Goal: Task Accomplishment & Management: Use online tool/utility

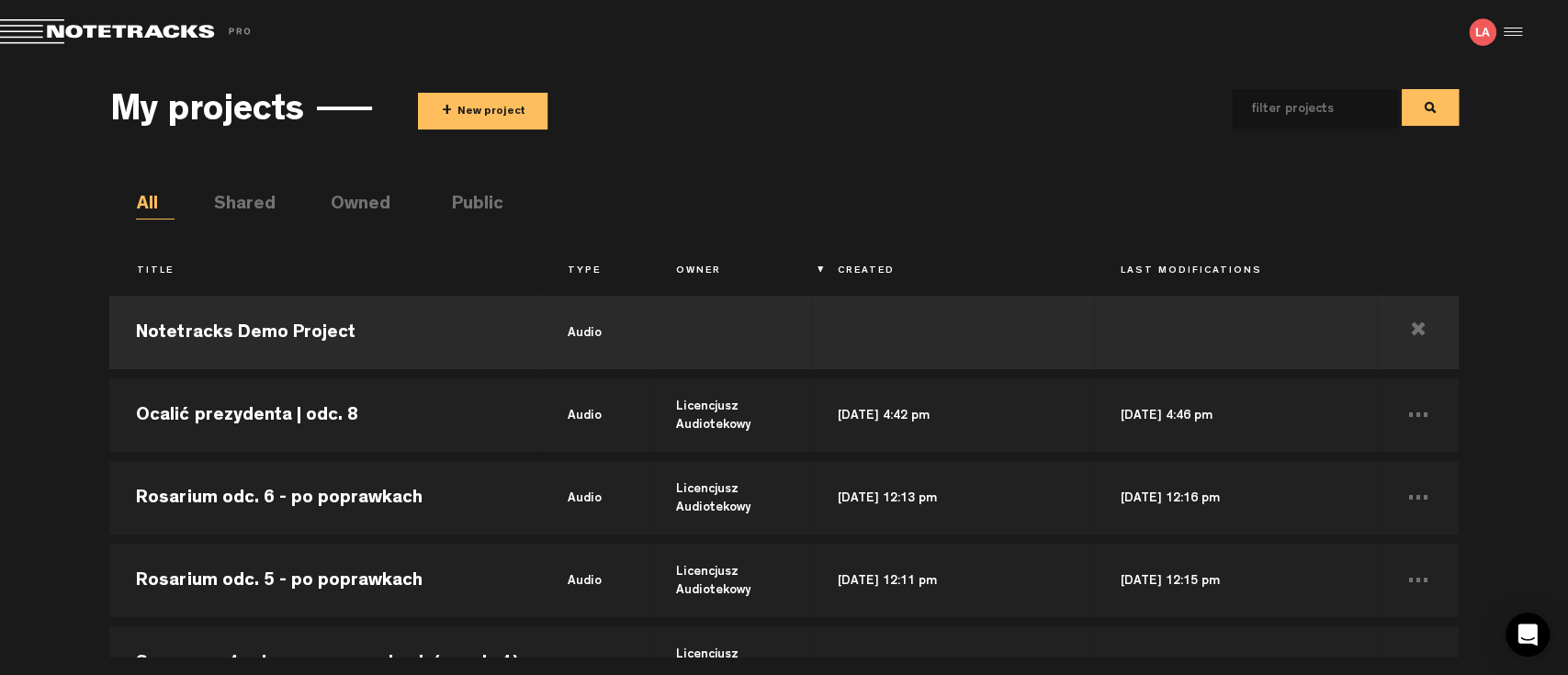
click at [460, 123] on button "+ New project" at bounding box center [482, 110] width 129 height 37
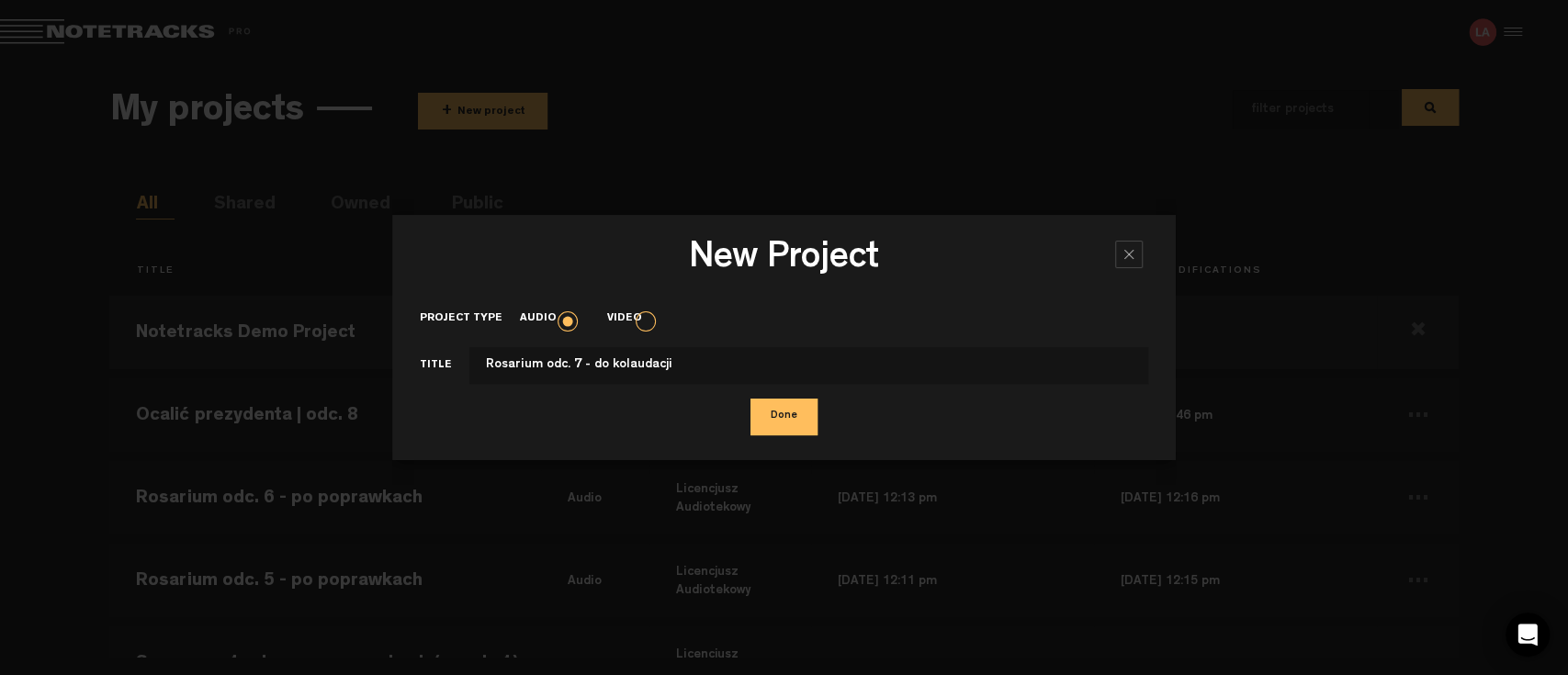
type input "Rosarium odc. 7 - do kolaudacji"
click at [769, 422] on button "Done" at bounding box center [783, 417] width 67 height 37
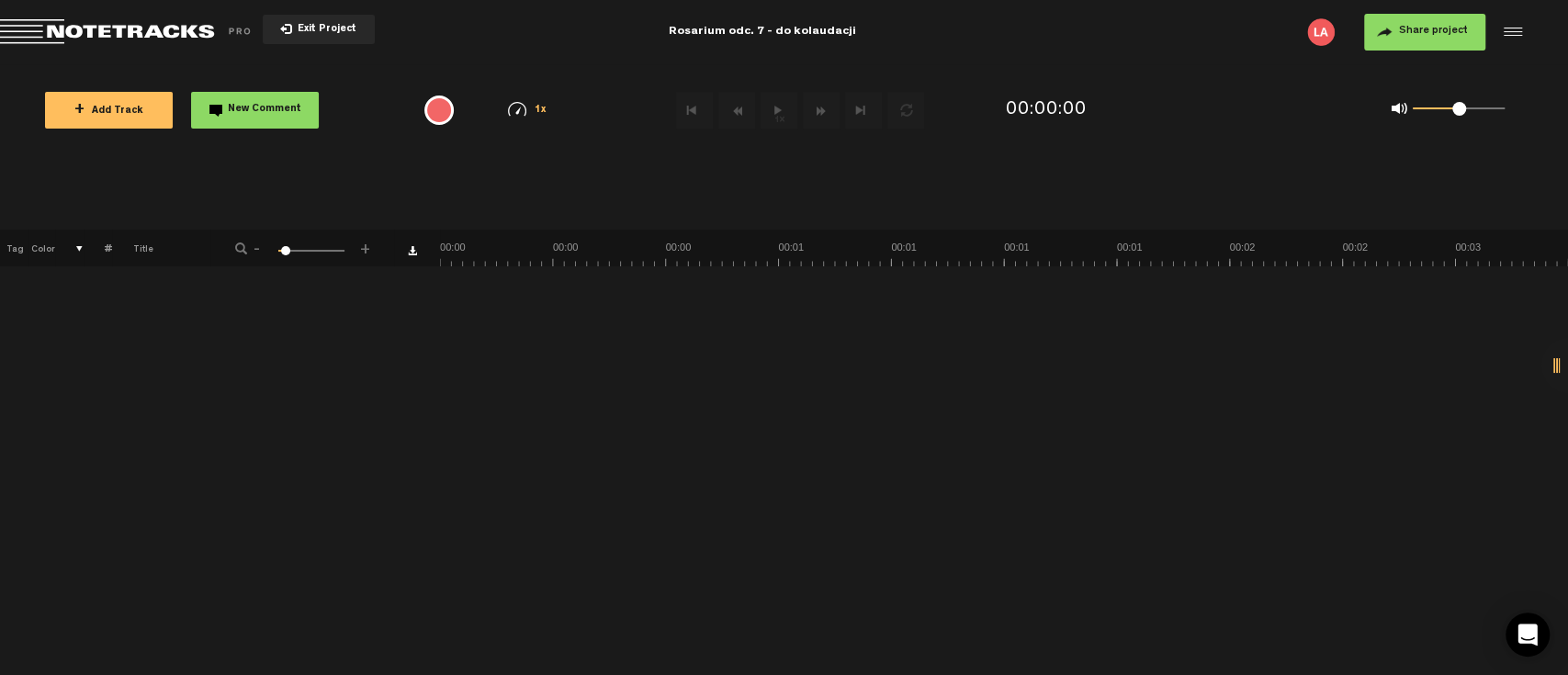
click at [118, 114] on span "+ Add Track" at bounding box center [108, 111] width 69 height 10
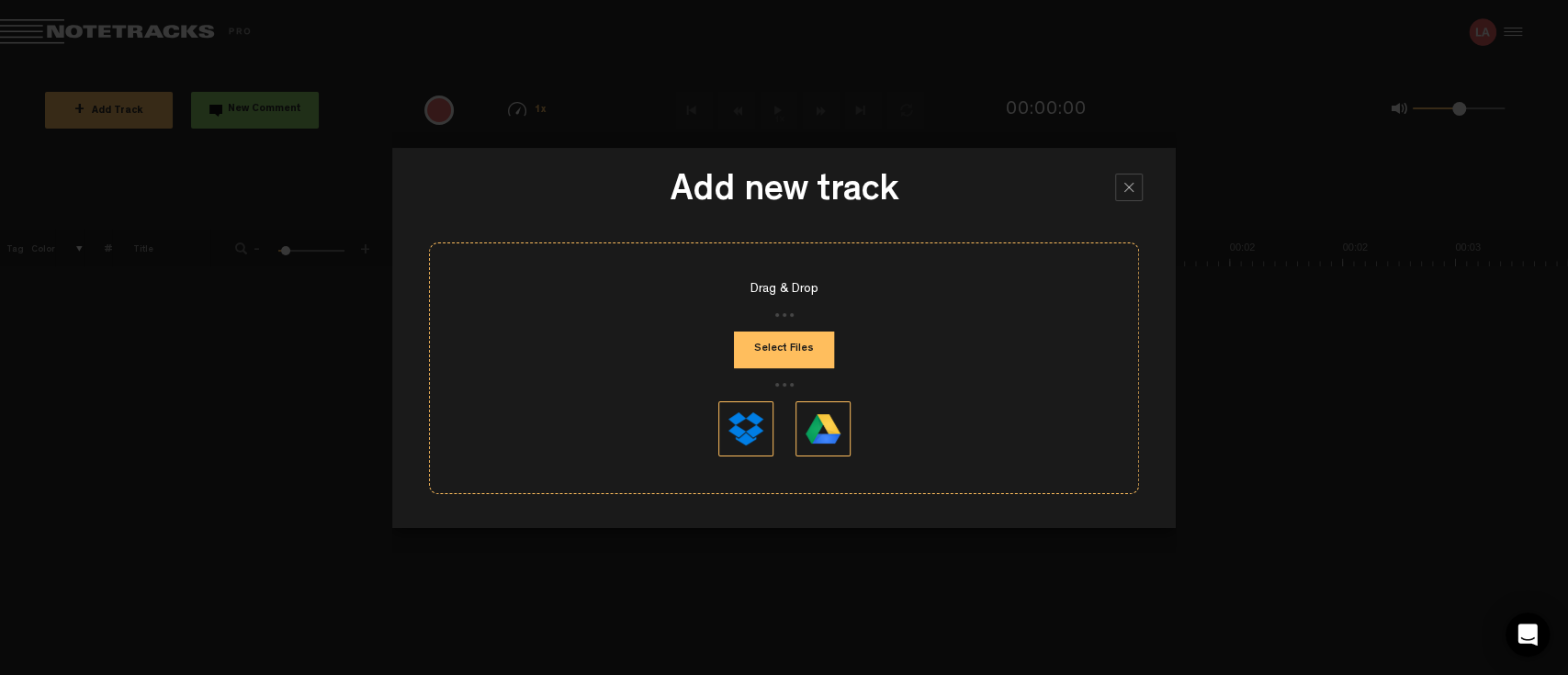
click at [773, 348] on button "Select Files" at bounding box center [784, 350] width 100 height 37
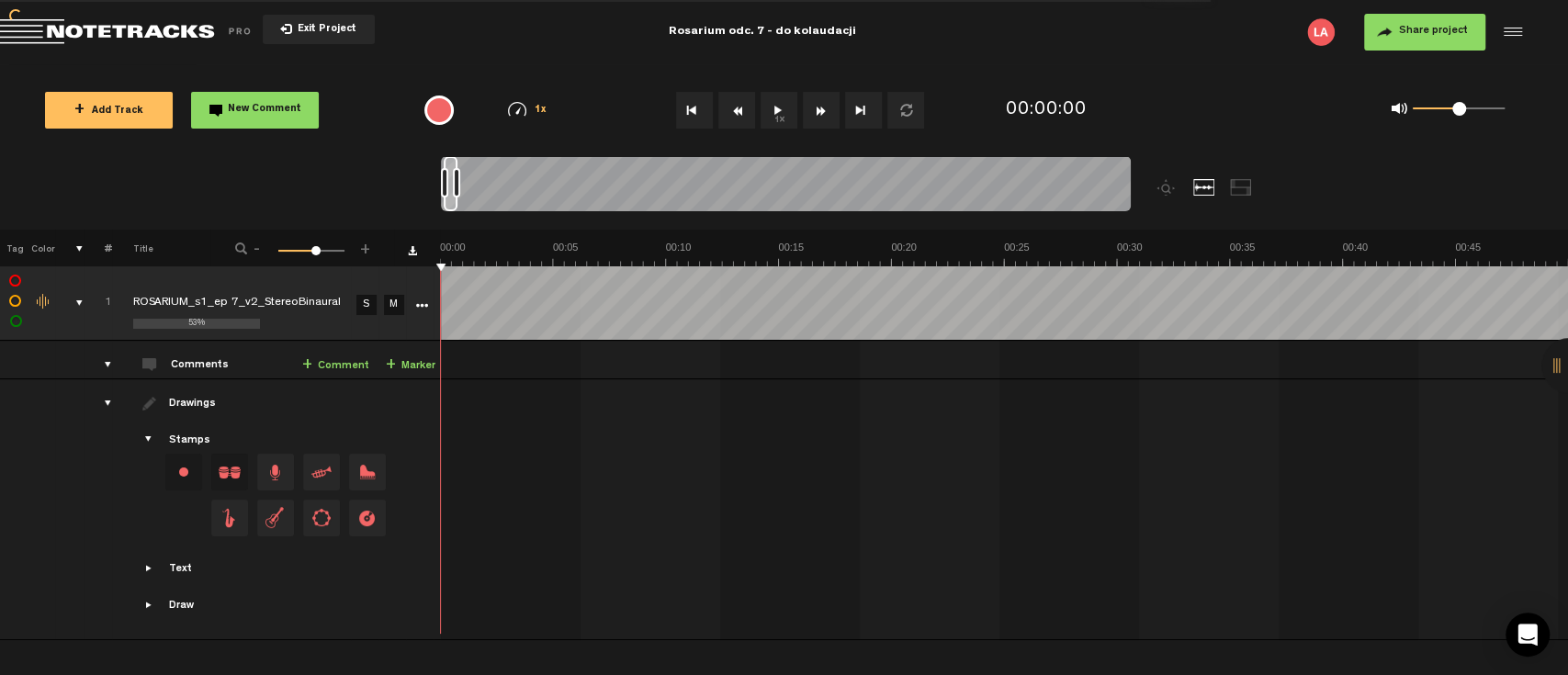
click at [781, 105] on button "1x" at bounding box center [778, 109] width 37 height 37
drag, startPoint x: 775, startPoint y: 107, endPoint x: 782, endPoint y: 78, distance: 29.8
click at [782, 78] on div "1x" at bounding box center [792, 110] width 414 height 64
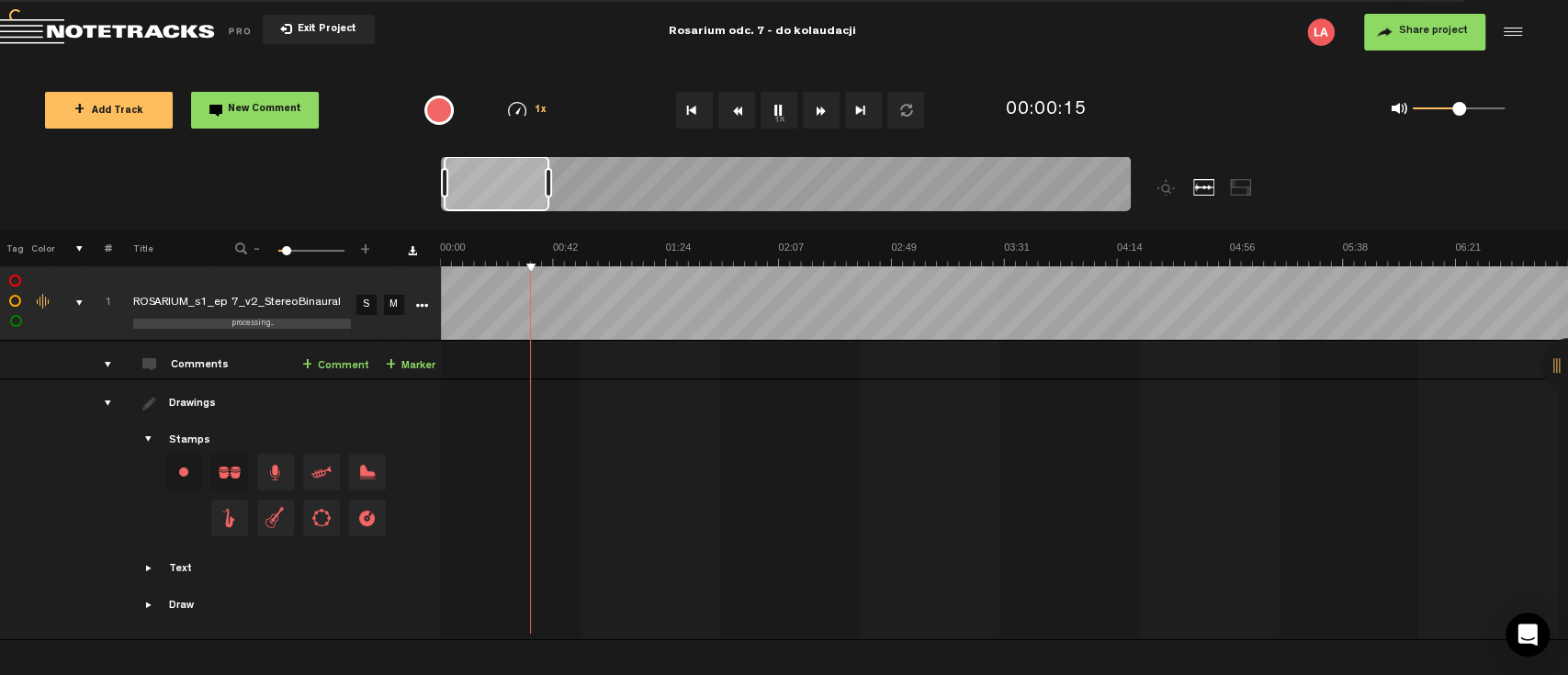
click at [552, 185] on div at bounding box center [548, 182] width 8 height 29
drag, startPoint x: 524, startPoint y: 198, endPoint x: 470, endPoint y: 198, distance: 54.0
click at [470, 198] on div at bounding box center [493, 184] width 104 height 55
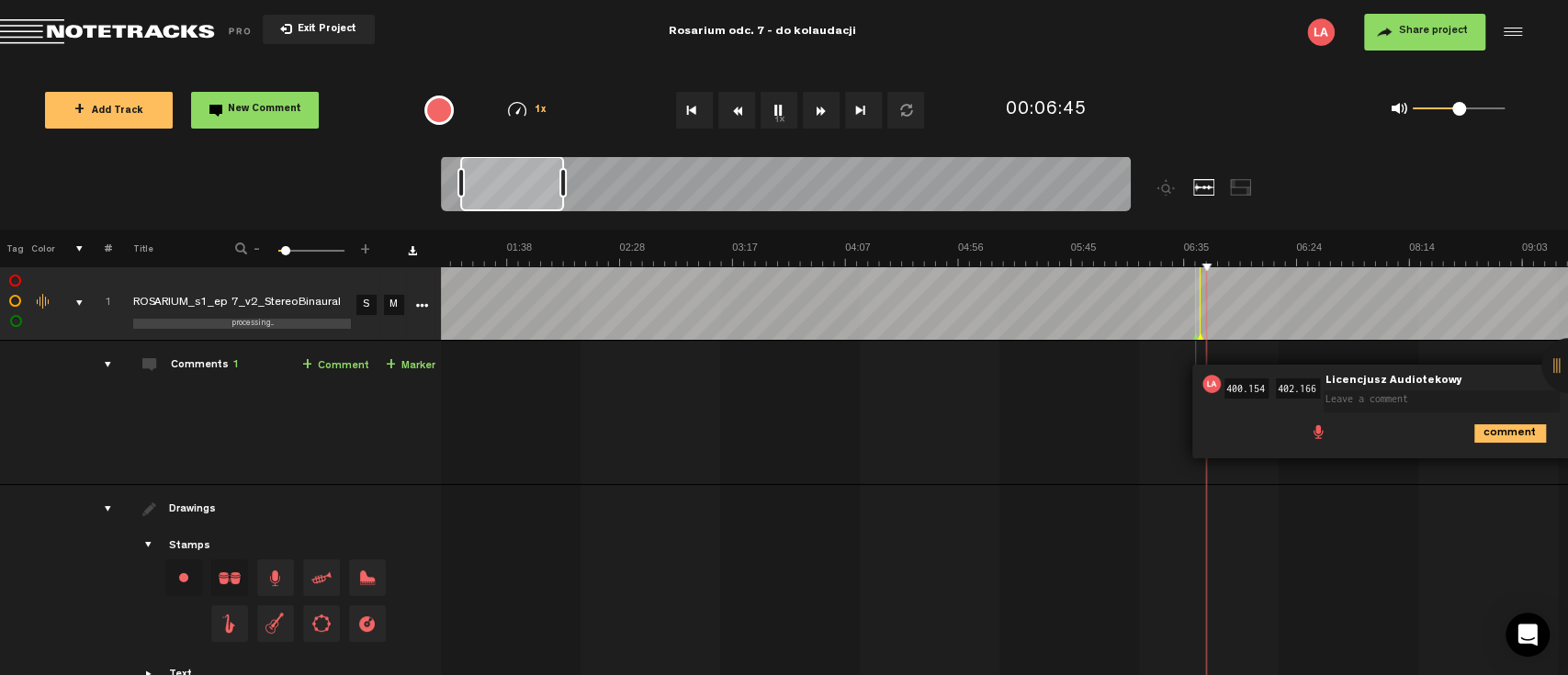
drag, startPoint x: 572, startPoint y: 661, endPoint x: 686, endPoint y: 664, distance: 114.0
click at [686, 664] on div "+ New drawing Tag Color # Title - 1 100 6 + 1 processing... ROSARIUM_s1_ep 7_v2…" at bounding box center [784, 453] width 1568 height 446
click at [1491, 436] on icon "comment" at bounding box center [1510, 433] width 72 height 18
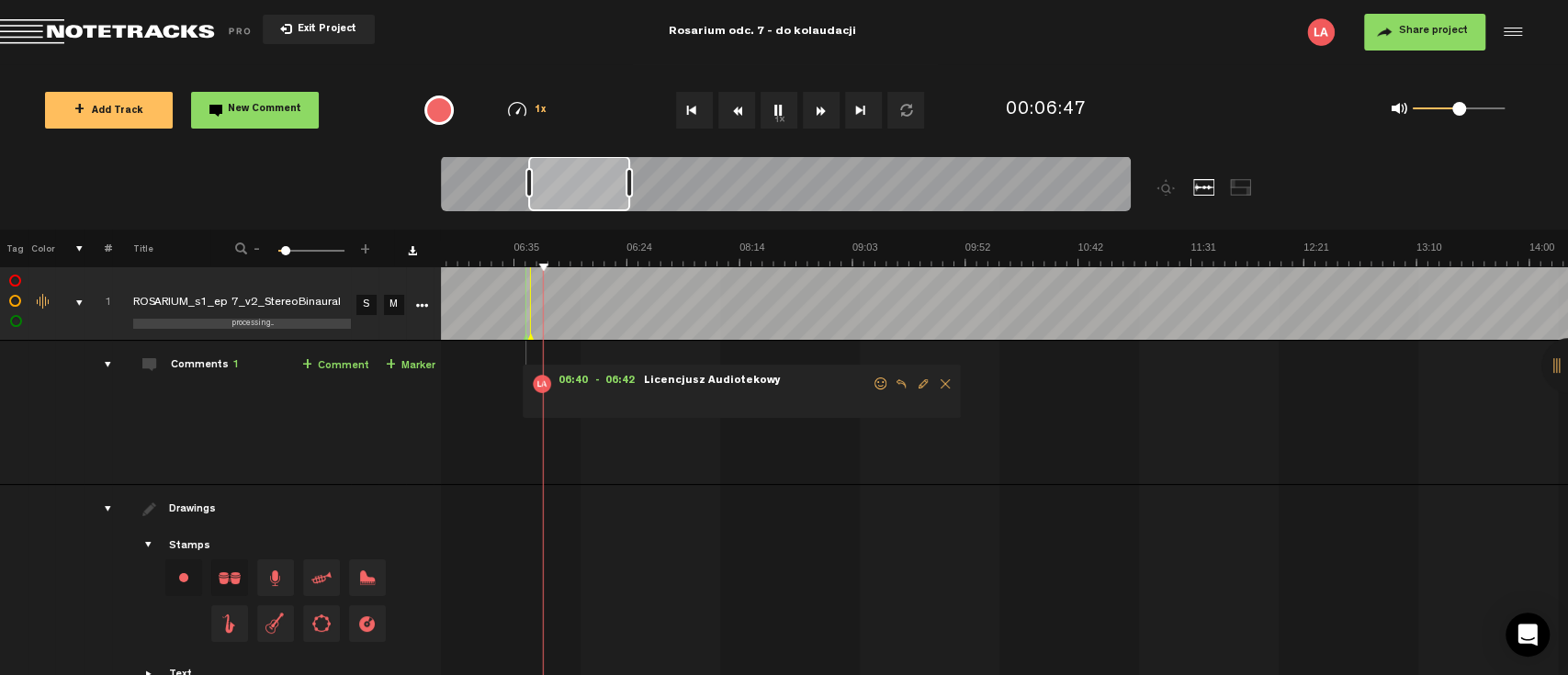
scroll to position [0, 847]
click at [585, 209] on div at bounding box center [580, 184] width 102 height 55
click at [926, 385] on span "Delete comment" at bounding box center [925, 385] width 22 height 13
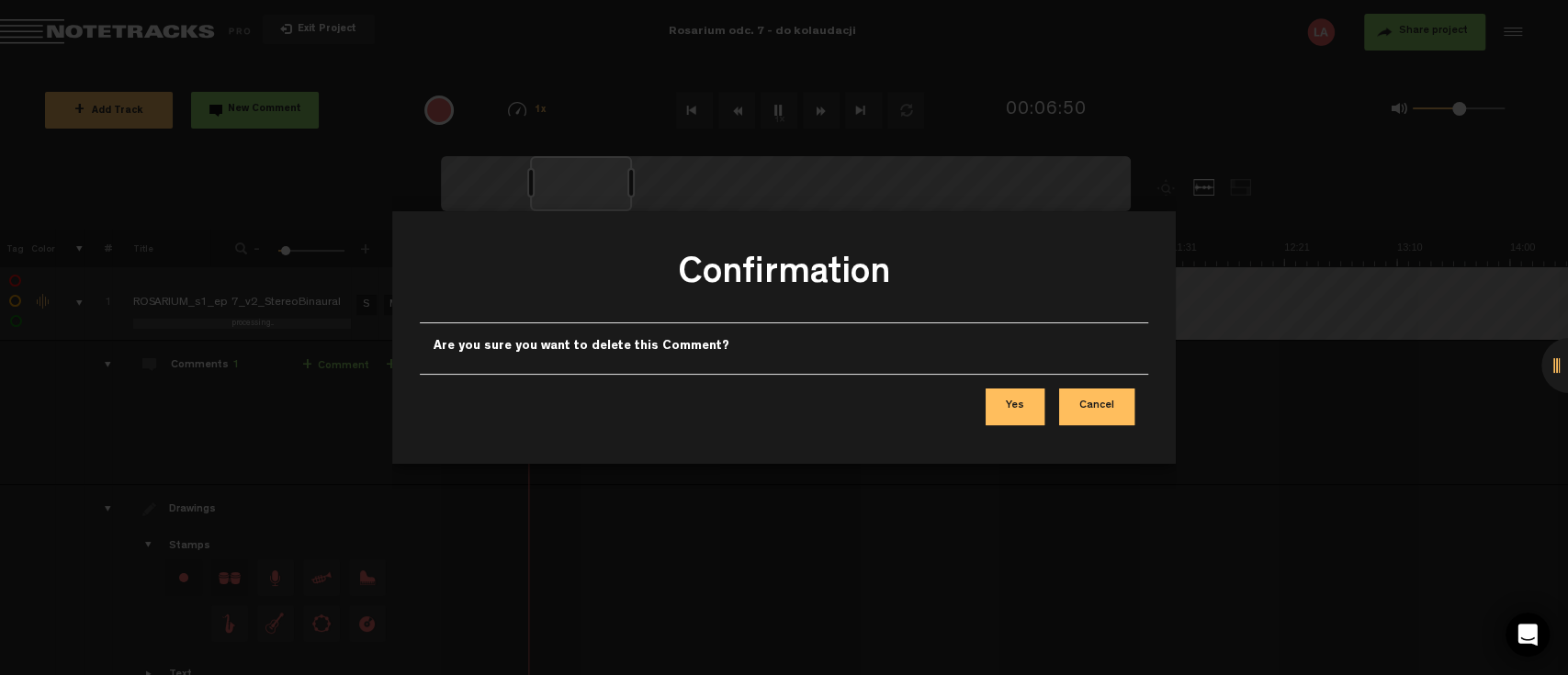
click at [1025, 410] on button "Yes" at bounding box center [1015, 406] width 58 height 37
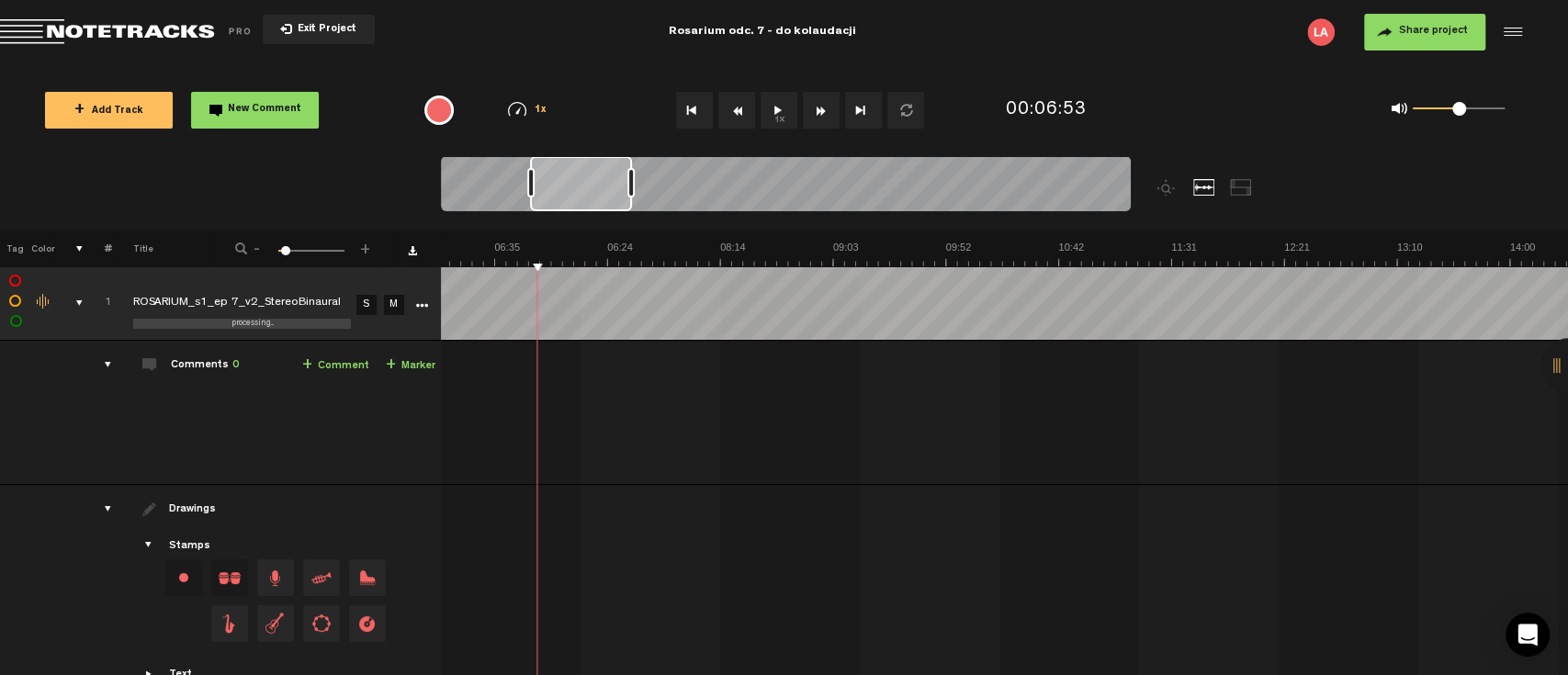
click at [1503, 41] on div at bounding box center [1510, 31] width 27 height 27
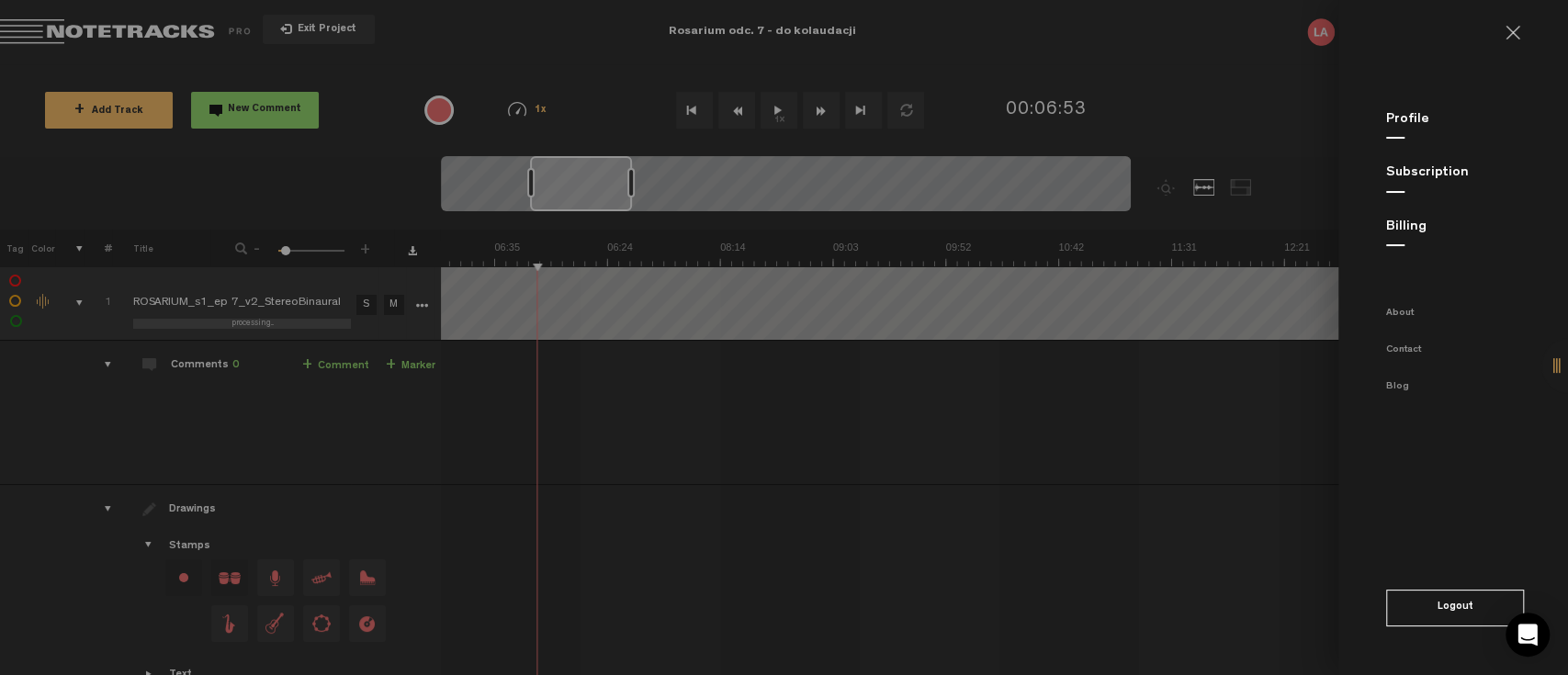
click at [1513, 35] on link at bounding box center [1519, 33] width 29 height 15
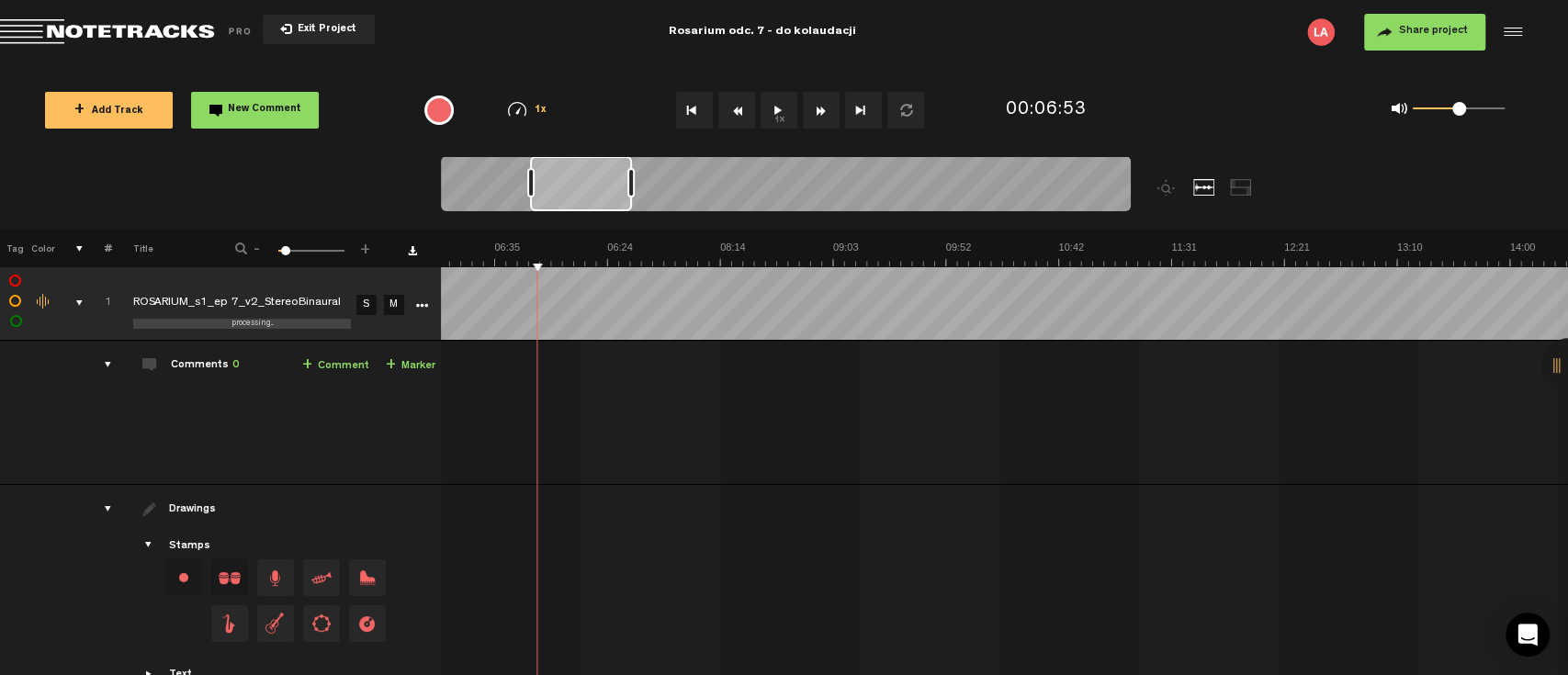
click at [1421, 28] on span "Share project" at bounding box center [1432, 31] width 69 height 11
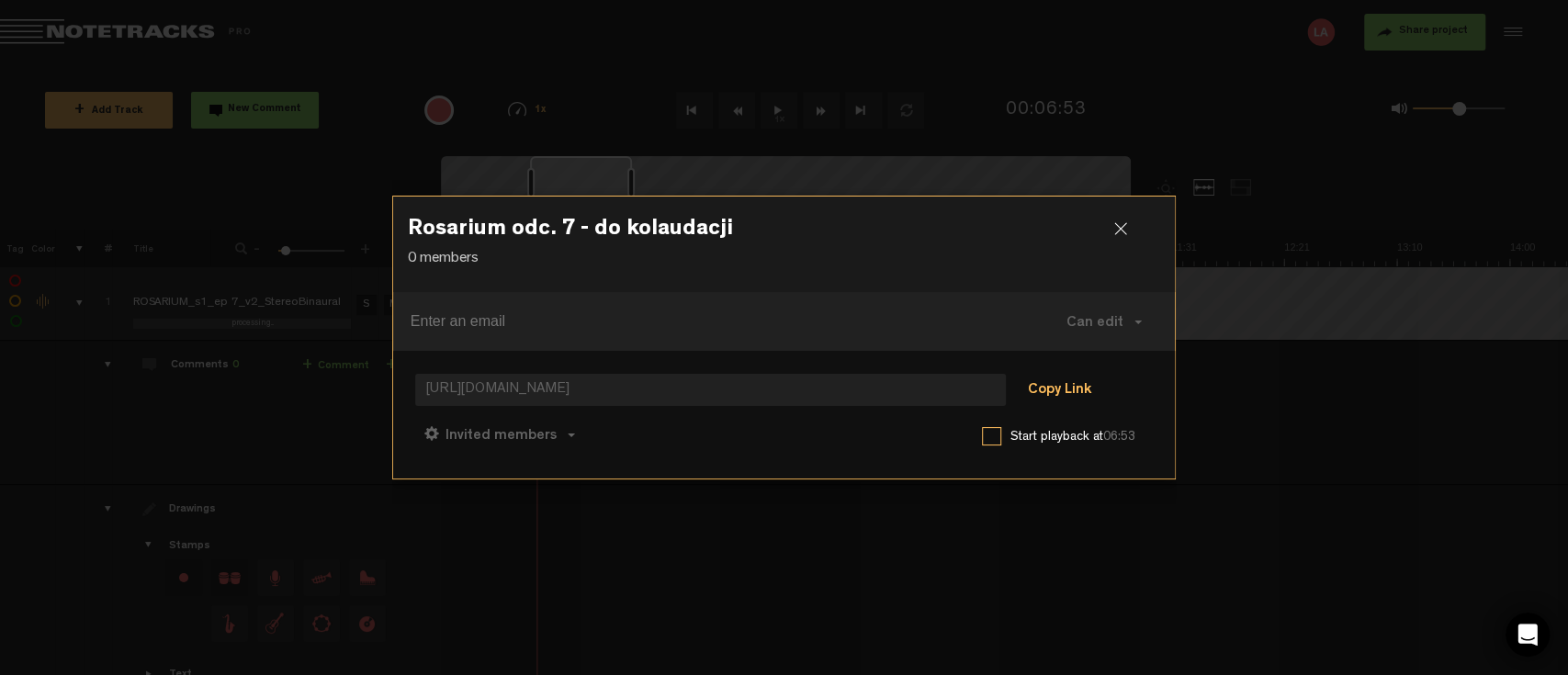
click at [1049, 382] on button "Copy Link" at bounding box center [1059, 391] width 100 height 37
click at [1123, 232] on div at bounding box center [1127, 236] width 27 height 27
click at [1121, 235] on div at bounding box center [1127, 236] width 27 height 27
click at [1115, 229] on div at bounding box center [1127, 236] width 27 height 27
click at [1109, 240] on h3 "Rosarium odc. 7 - do kolaudacji" at bounding box center [784, 233] width 753 height 29
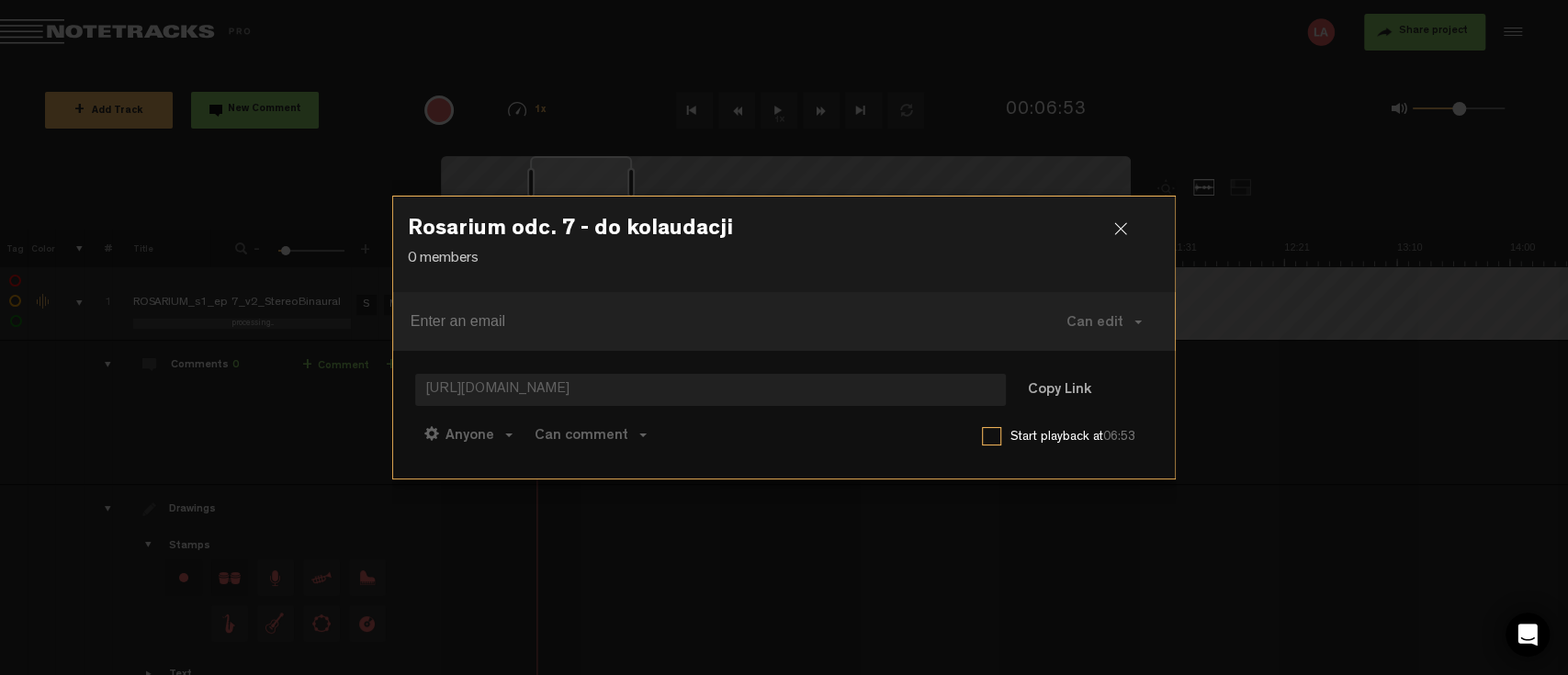
click at [1124, 233] on div at bounding box center [1127, 236] width 27 height 27
click at [1114, 228] on div at bounding box center [1127, 236] width 27 height 27
